Goal: Navigation & Orientation: Find specific page/section

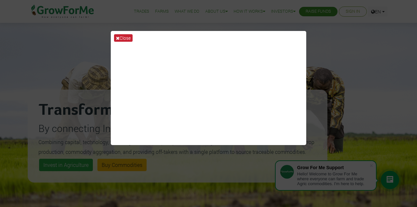
click at [127, 36] on button "Close" at bounding box center [123, 37] width 19 height 7
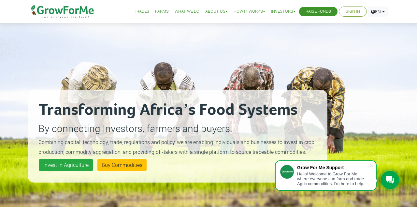
click at [348, 8] on link "Sign In" at bounding box center [353, 11] width 14 height 7
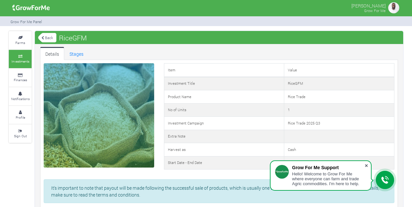
click at [369, 166] on span at bounding box center [366, 165] width 7 height 7
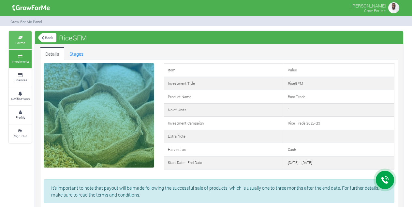
click at [26, 44] on link "Farms" at bounding box center [20, 40] width 23 height 18
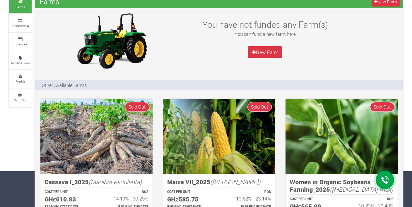
scroll to position [37, 0]
